Goal: Information Seeking & Learning: Learn about a topic

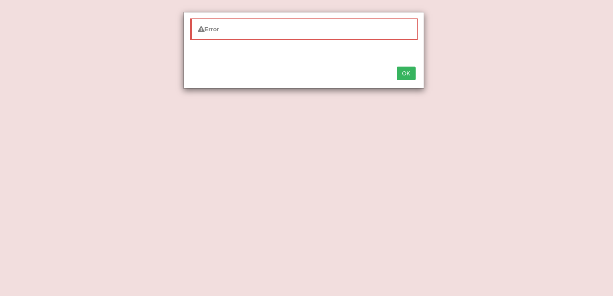
click at [407, 77] on button "OK" at bounding box center [406, 74] width 18 height 14
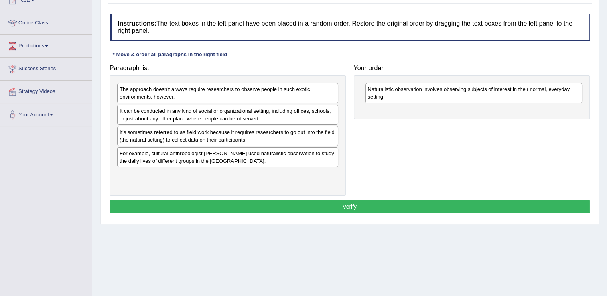
click at [337, 99] on div "The approach doesn't always require researchers to observe people in such exoti…" at bounding box center [227, 93] width 221 height 20
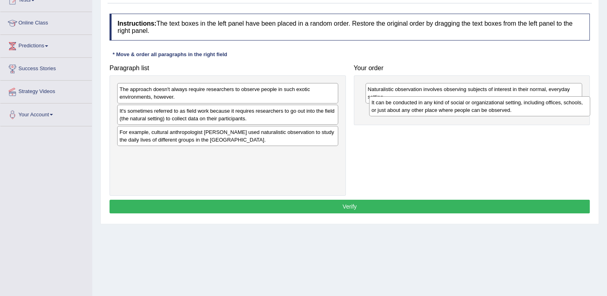
drag, startPoint x: 198, startPoint y: 113, endPoint x: 450, endPoint y: 105, distance: 252.3
click at [450, 105] on div "It can be conducted in any kind of social or organizational setting, including …" at bounding box center [479, 106] width 221 height 20
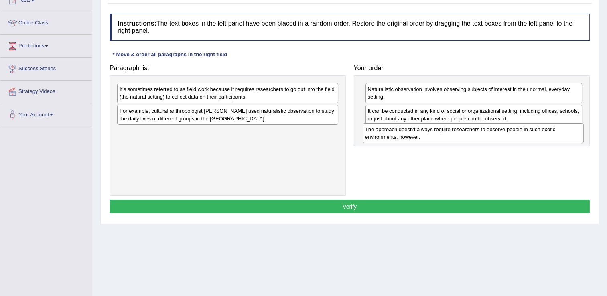
drag, startPoint x: 155, startPoint y: 93, endPoint x: 401, endPoint y: 133, distance: 249.0
click at [401, 133] on div "The approach doesn't always require researchers to observe people in such exoti…" at bounding box center [473, 133] width 221 height 20
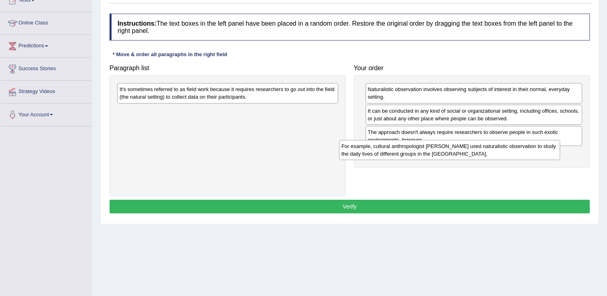
drag, startPoint x: 175, startPoint y: 110, endPoint x: 397, endPoint y: 145, distance: 224.8
click at [397, 145] on div "For example, cultural anthropologist Margaret Mead used naturalistic observatio…" at bounding box center [449, 150] width 221 height 20
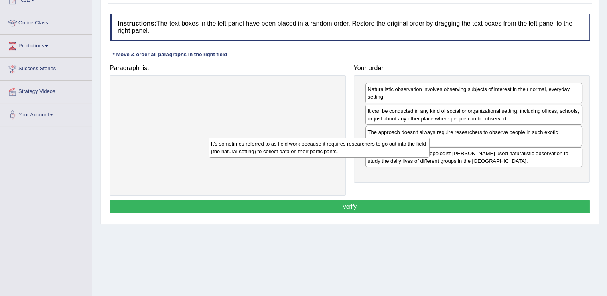
drag, startPoint x: 138, startPoint y: 94, endPoint x: 322, endPoint y: 189, distance: 206.9
click at [322, 158] on div "It's sometimes referred to as field work because it requires researchers to go …" at bounding box center [319, 148] width 221 height 20
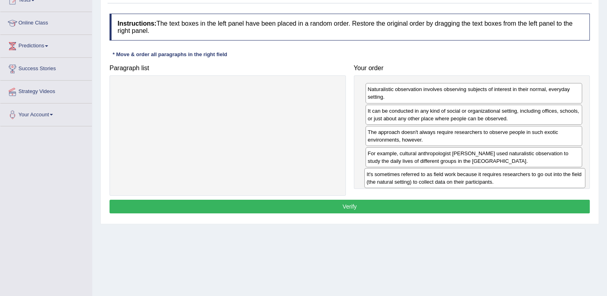
click at [342, 183] on div "It's sometimes referred to as field work because it requires researchers to go …" at bounding box center [228, 135] width 236 height 120
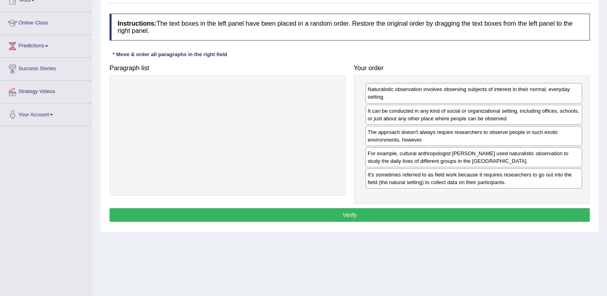
click at [347, 213] on button "Verify" at bounding box center [350, 215] width 481 height 14
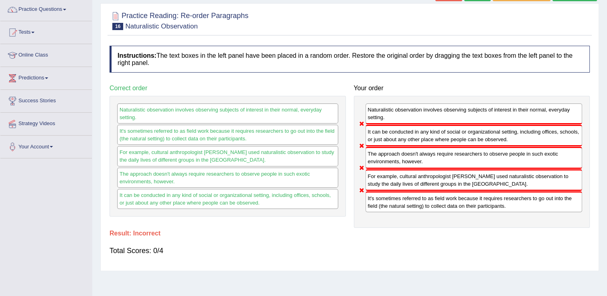
click at [35, 29] on ul "Home Practice Questions Speaking Practice Read Aloud Repeat Sentence Describe I…" at bounding box center [46, 67] width 92 height 183
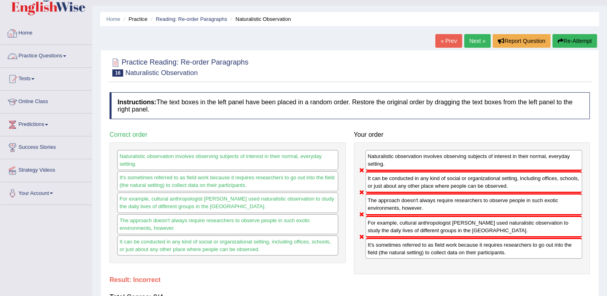
scroll to position [16, 0]
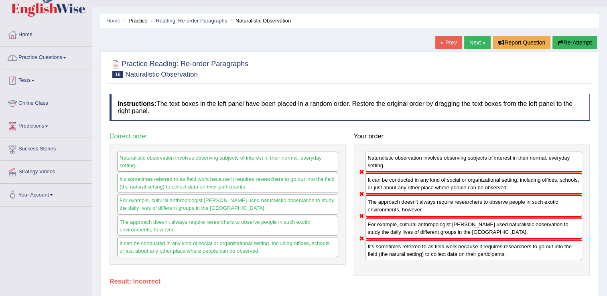
click at [39, 60] on link "Practice Questions" at bounding box center [46, 57] width 92 height 20
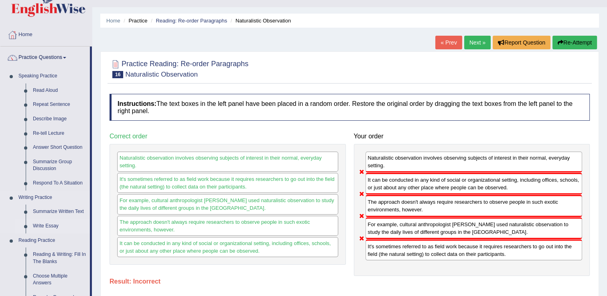
click at [36, 224] on link "Write Essay" at bounding box center [59, 226] width 61 height 14
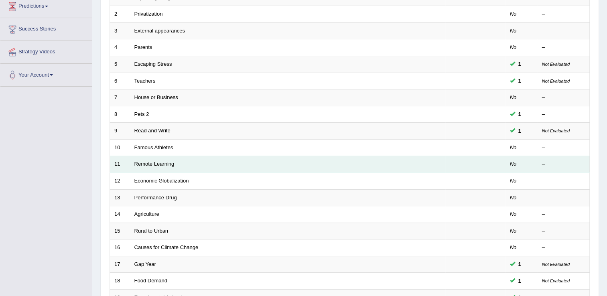
scroll to position [233, 0]
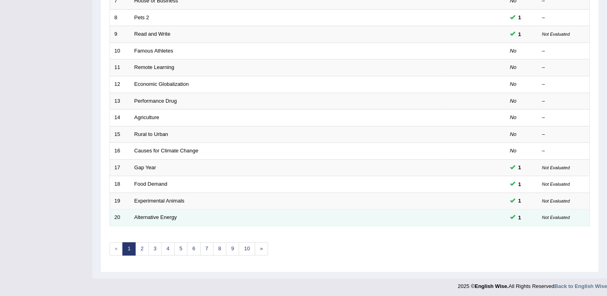
click at [177, 211] on td "Alternative Energy" at bounding box center [288, 218] width 316 height 17
click at [151, 218] on link "Alternative Energy" at bounding box center [156, 217] width 43 height 6
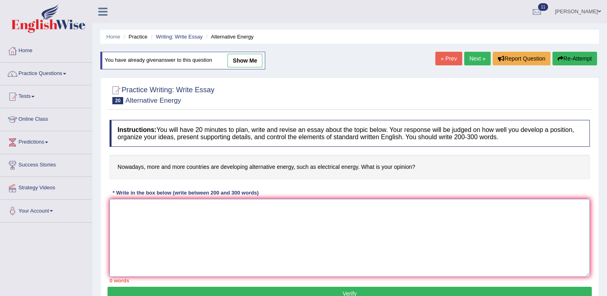
click at [135, 202] on textarea at bounding box center [350, 238] width 481 height 78
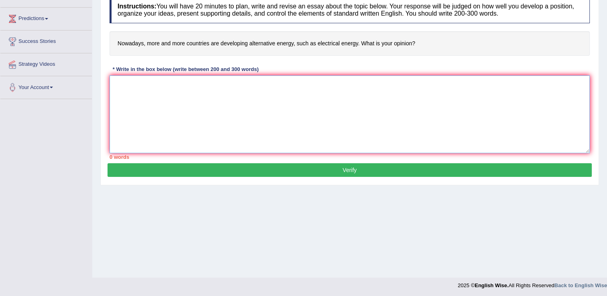
scroll to position [125, 0]
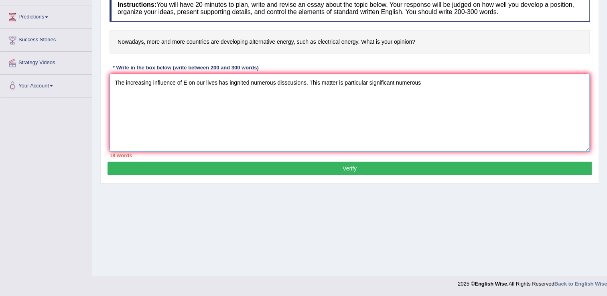
click at [369, 82] on textarea "The increasing influence of E on our lives has ingnited numerous disscusions. T…" at bounding box center [350, 113] width 481 height 78
click at [429, 84] on textarea "The increasing influence of E on our lives has ingnited numerous disscusions. T…" at bounding box center [350, 113] width 481 height 78
click at [457, 82] on textarea "The increasing influence of E on our lives has ingnited numerous disscusions. T…" at bounding box center [350, 113] width 481 height 78
click at [509, 83] on textarea "The increasing influence of E on our lives has ingnited numerous disscusions. T…" at bounding box center [350, 113] width 481 height 78
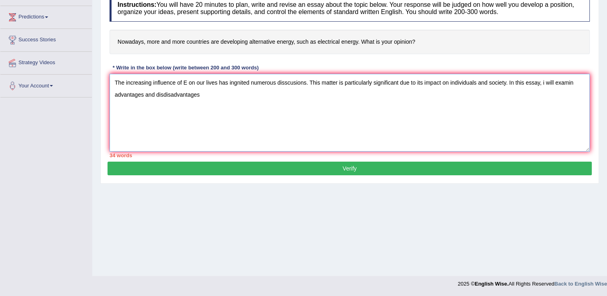
click at [162, 95] on textarea "The increasing influence of E on our lives has ingnited numerous disscusions. T…" at bounding box center [350, 113] width 481 height 78
click at [194, 96] on textarea "The increasing influence of E on our lives has ingnited numerous disscusions. T…" at bounding box center [350, 113] width 481 height 78
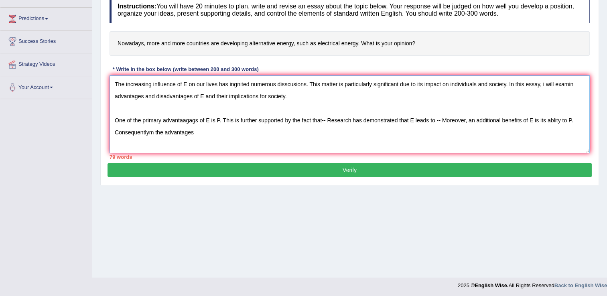
click at [154, 131] on textarea "The increasing influence of E on our lives has ingnited numerous disscusions. T…" at bounding box center [350, 114] width 481 height 78
click at [190, 132] on textarea "The increasing influence of E on our lives has ingnited numerous disscusions. T…" at bounding box center [350, 114] width 481 height 78
type textarea "The increasing influence of E on our lives has ingnited numerous disscusions. T…"
